Goal: Information Seeking & Learning: Learn about a topic

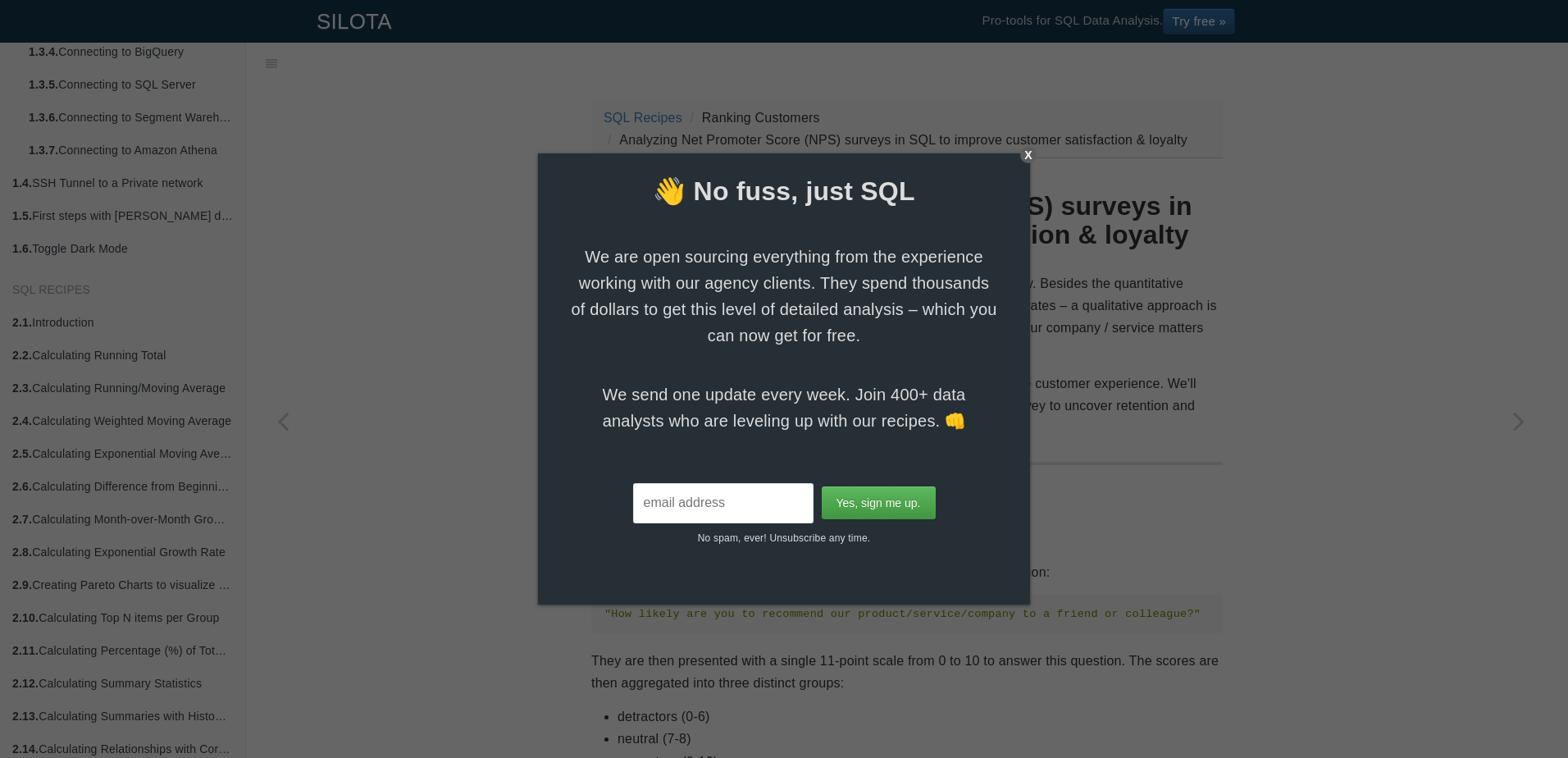
click at [778, 154] on div "X" at bounding box center [1028, 155] width 17 height 17
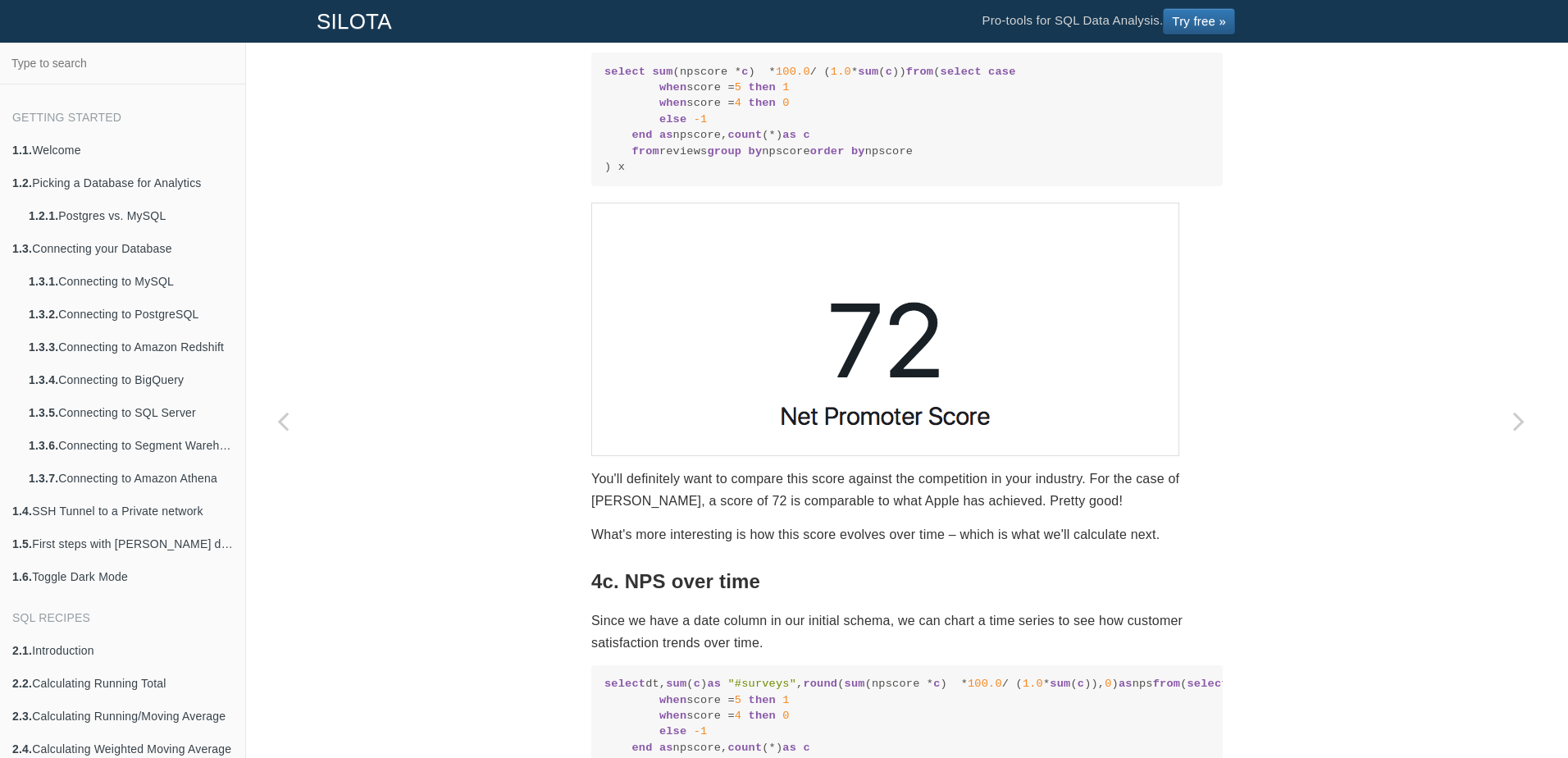
scroll to position [2831, 0]
